Goal: Information Seeking & Learning: Learn about a topic

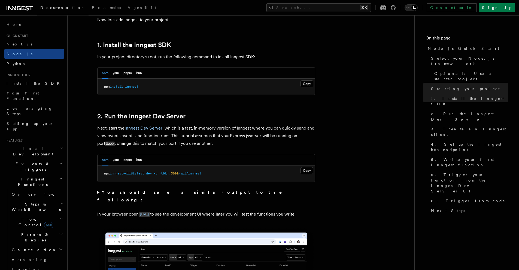
scroll to position [328, 0]
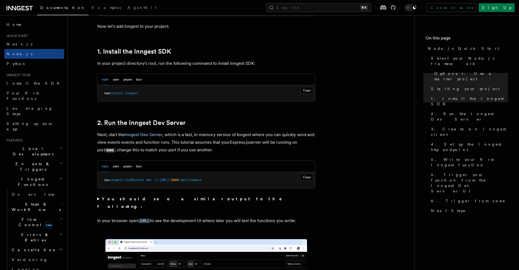
click at [229, 124] on h2 "2. Run the Inngest Dev Server" at bounding box center [206, 123] width 218 height 8
click at [311, 91] on button "Copy Copied" at bounding box center [306, 90] width 13 height 7
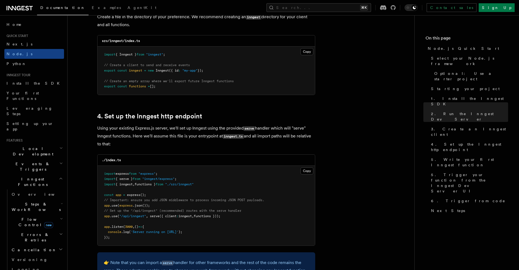
scroll to position [784, 0]
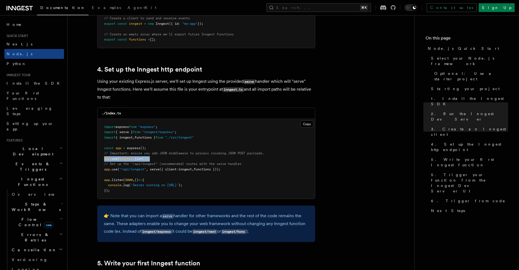
drag, startPoint x: 151, startPoint y: 158, endPoint x: 103, endPoint y: 159, distance: 47.4
click at [103, 159] on pre "import express from "express" ; import { serve } from "inngest/express" ; impor…" at bounding box center [206, 159] width 217 height 80
copy span "app .use ( express .json ());"
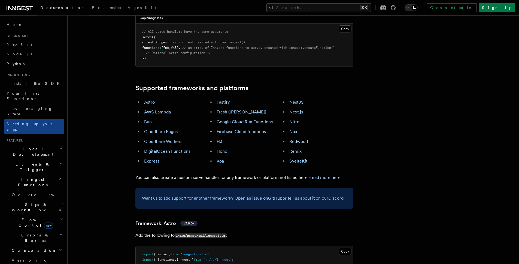
scroll to position [277, 0]
click at [154, 157] on link "Express" at bounding box center [151, 159] width 15 height 5
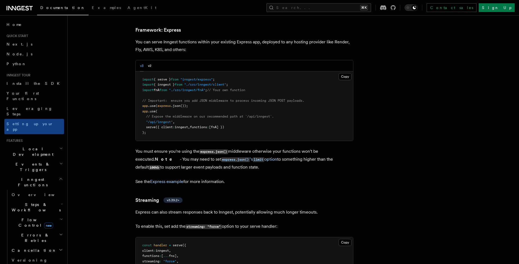
scroll to position [1419, 0]
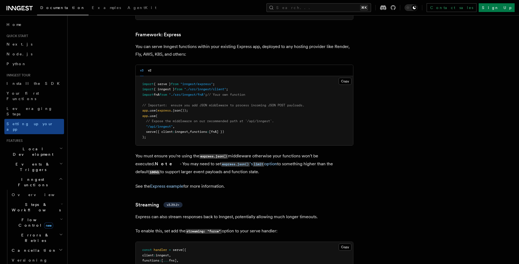
click at [48, 144] on h2 "Local Development" at bounding box center [34, 151] width 60 height 15
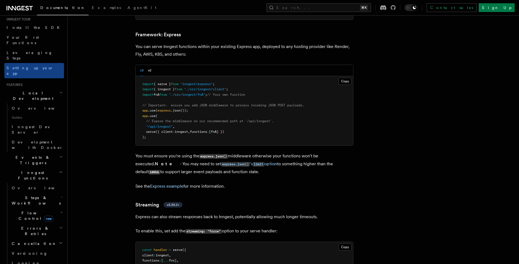
scroll to position [65, 0]
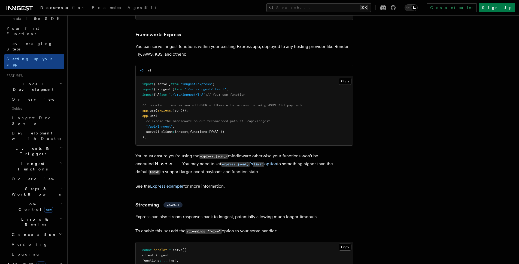
click at [33, 145] on span "Events & Triggers" at bounding box center [31, 150] width 55 height 11
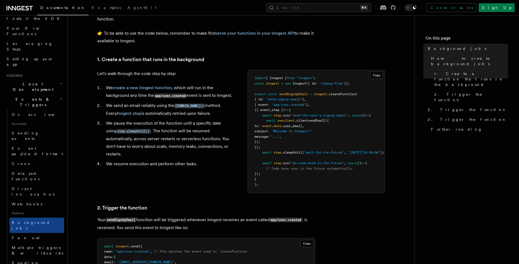
scroll to position [174, 0]
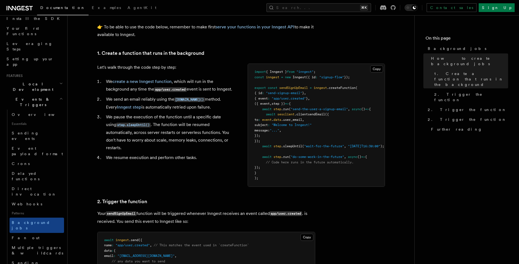
click at [303, 176] on pre "import { Inngest } from "inngest" ; const inngest = new Inngest ({ id : "signup…" at bounding box center [316, 125] width 137 height 123
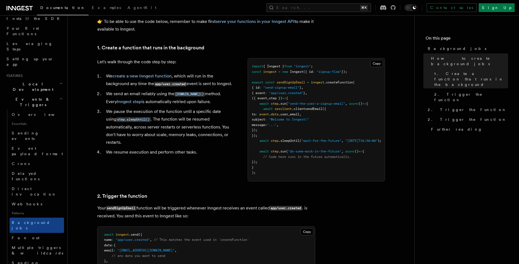
scroll to position [0, 17]
click at [188, 164] on div "Let's walk through the code step by step: We create a new Inngest function , wh…" at bounding box center [241, 119] width 288 height 123
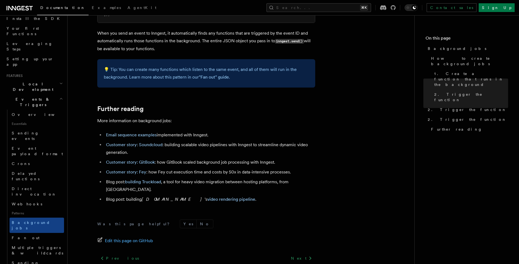
scroll to position [429, 0]
